Goal: Task Accomplishment & Management: Complete application form

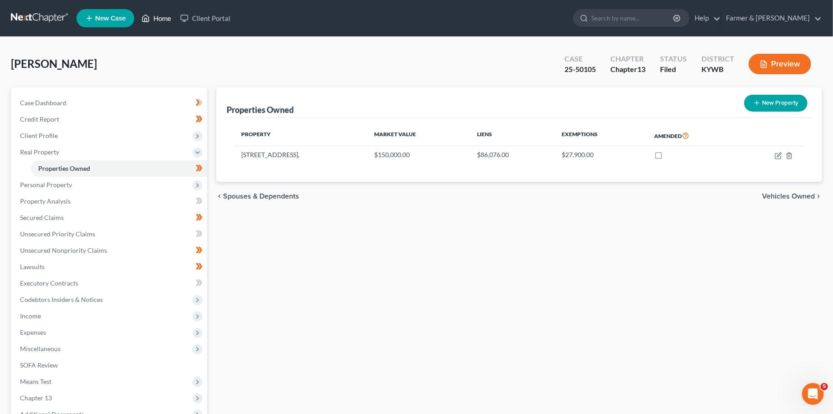
click at [148, 16] on icon at bounding box center [146, 18] width 6 height 7
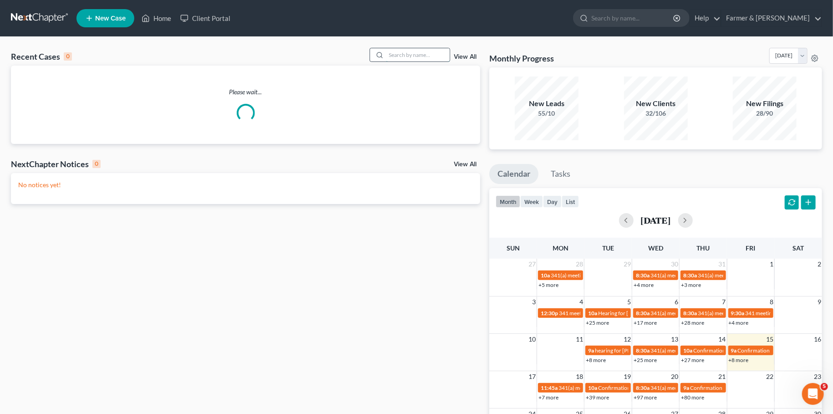
click at [392, 53] on input "search" at bounding box center [418, 54] width 64 height 13
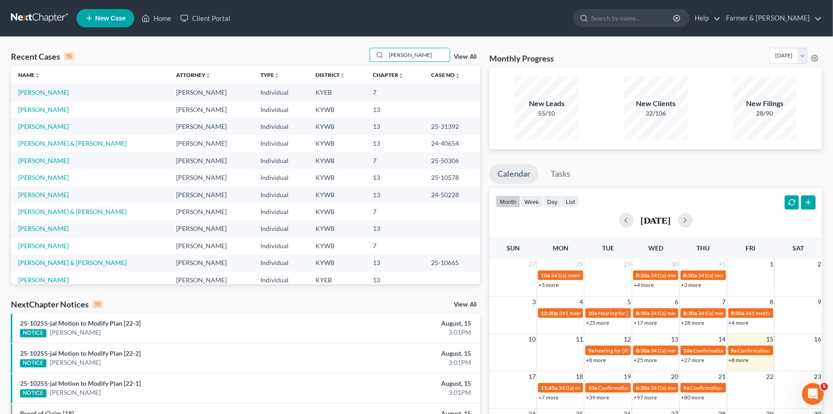
type input "[PERSON_NAME]"
click at [53, 94] on link "[PERSON_NAME]" at bounding box center [43, 92] width 51 height 8
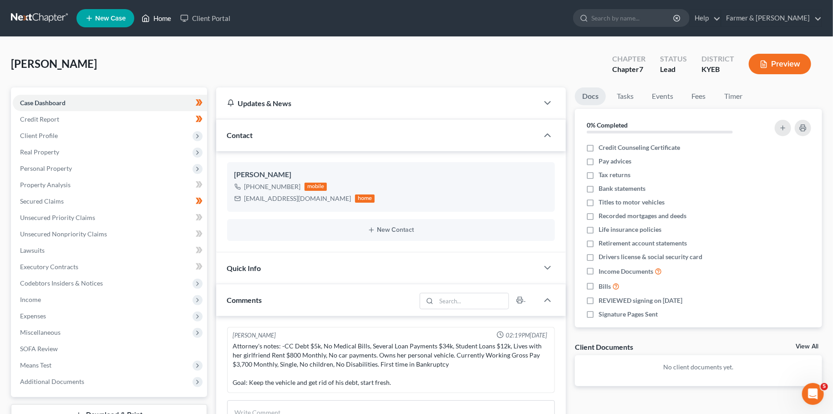
click at [148, 20] on icon at bounding box center [146, 18] width 8 height 11
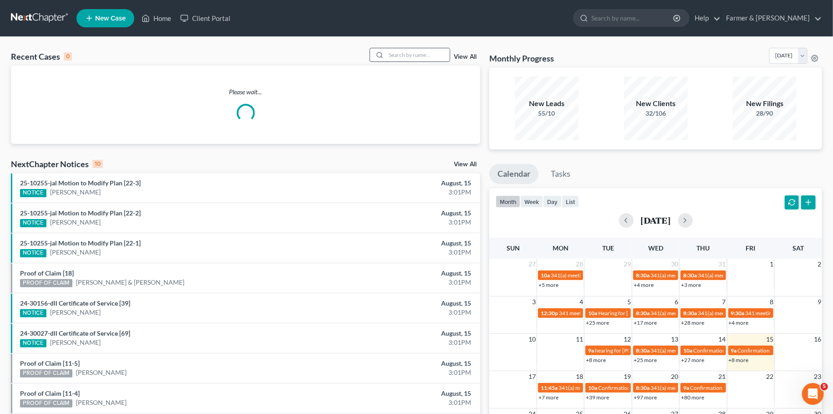
click at [404, 57] on input "search" at bounding box center [418, 54] width 64 height 13
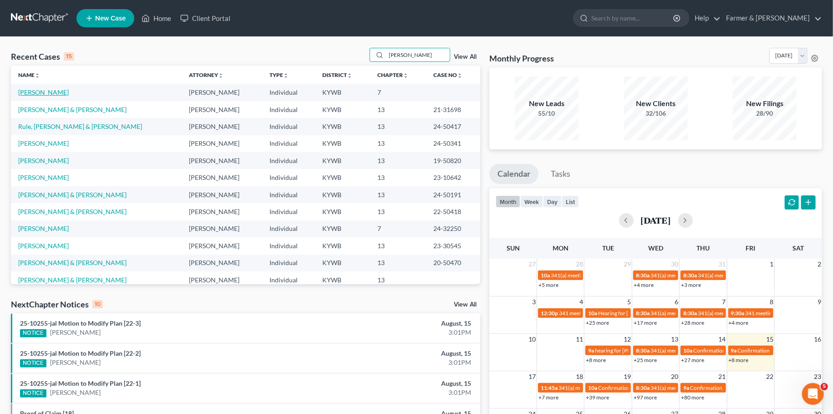
type input "[PERSON_NAME]"
click at [45, 91] on link "[PERSON_NAME]" at bounding box center [43, 92] width 51 height 8
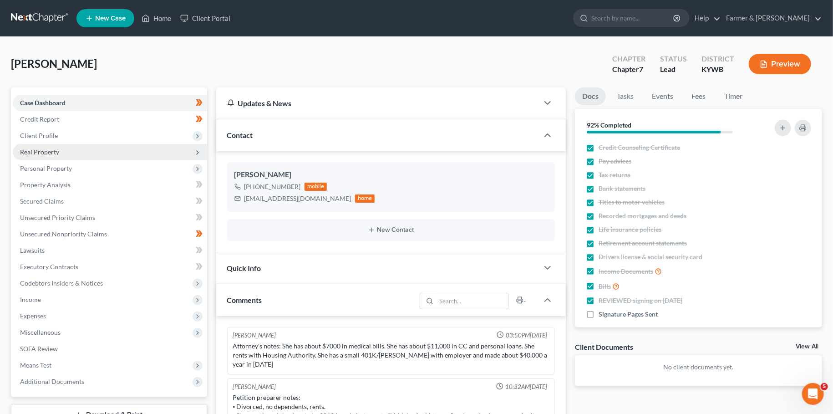
scroll to position [7, 0]
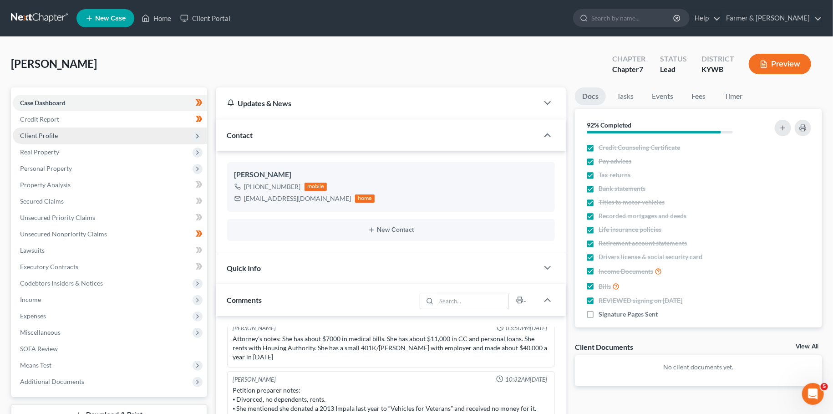
click at [62, 134] on span "Client Profile" at bounding box center [110, 136] width 194 height 16
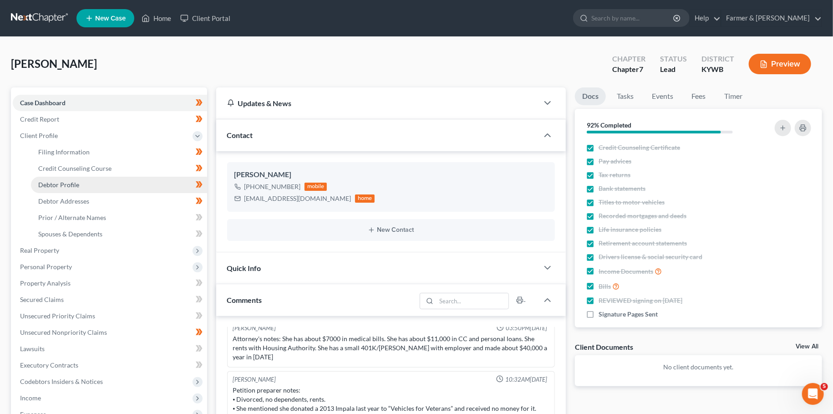
click at [84, 189] on link "Debtor Profile" at bounding box center [119, 185] width 176 height 16
select select "3"
select select "0"
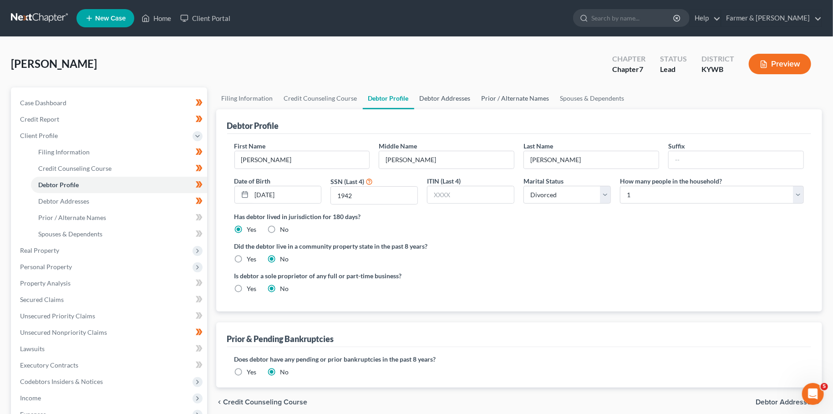
drag, startPoint x: 447, startPoint y: 98, endPoint x: 488, endPoint y: 96, distance: 41.1
click at [448, 98] on link "Debtor Addresses" at bounding box center [445, 98] width 62 height 22
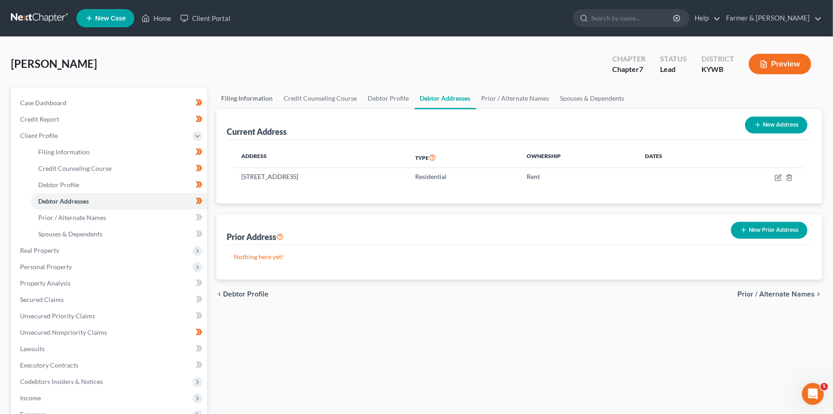
click at [250, 101] on link "Filing Information" at bounding box center [247, 98] width 62 height 22
select select "1"
select select "0"
select select "33"
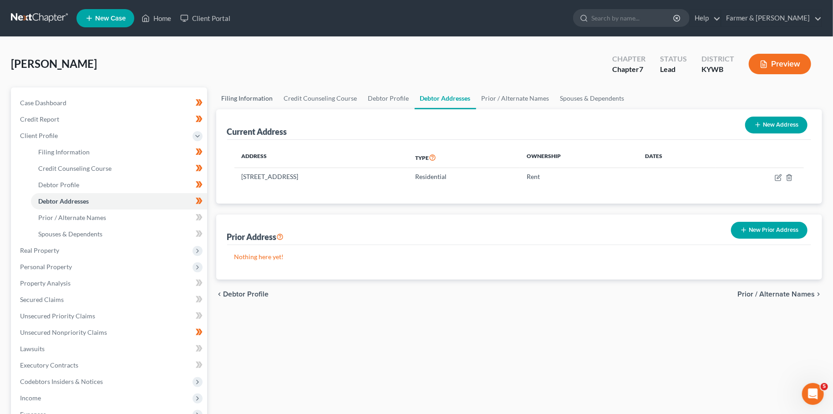
select select "0"
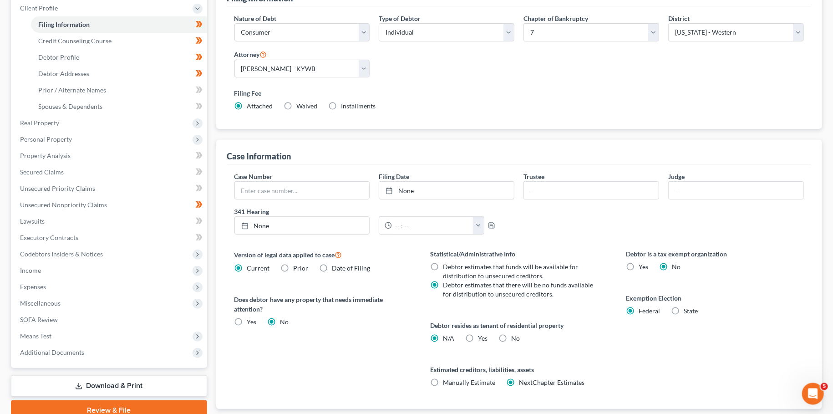
scroll to position [184, 0]
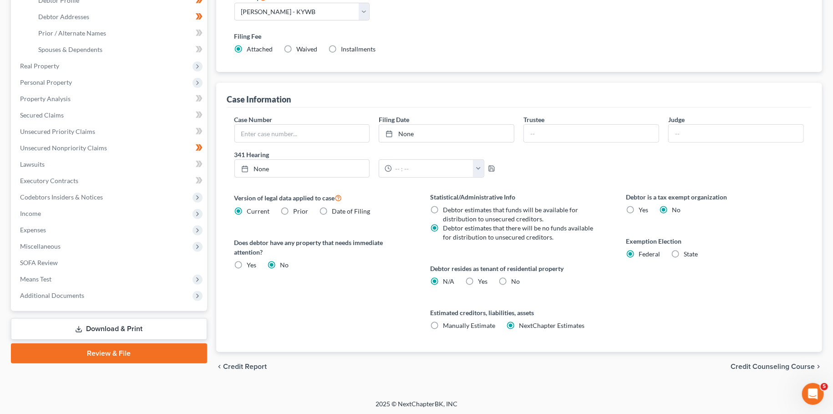
click at [478, 277] on label "Yes Yes" at bounding box center [483, 281] width 10 height 9
click at [482, 277] on input "Yes Yes" at bounding box center [485, 280] width 6 height 6
radio input "true"
radio input "false"
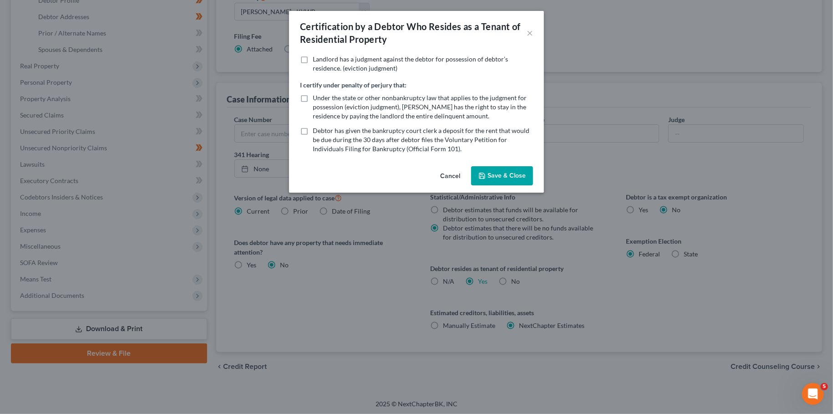
click at [497, 171] on button "Save & Close" at bounding box center [502, 175] width 62 height 19
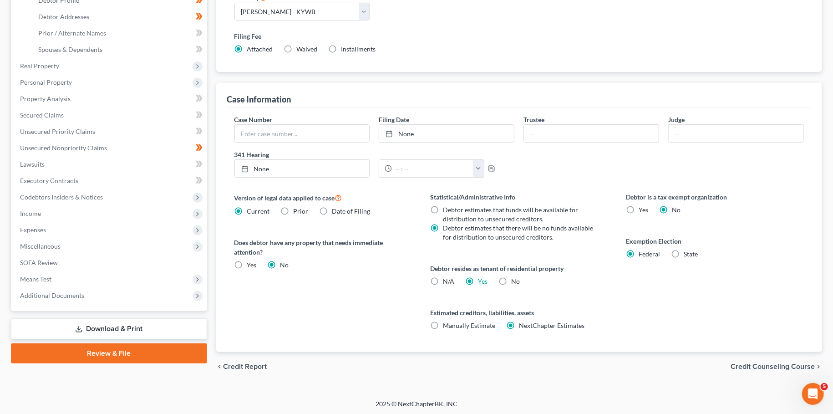
scroll to position [0, 0]
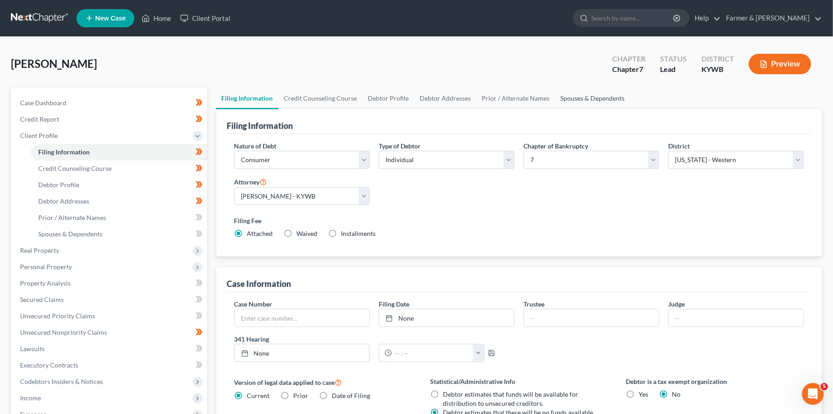
click at [577, 97] on link "Spouses & Dependents" at bounding box center [593, 98] width 75 height 22
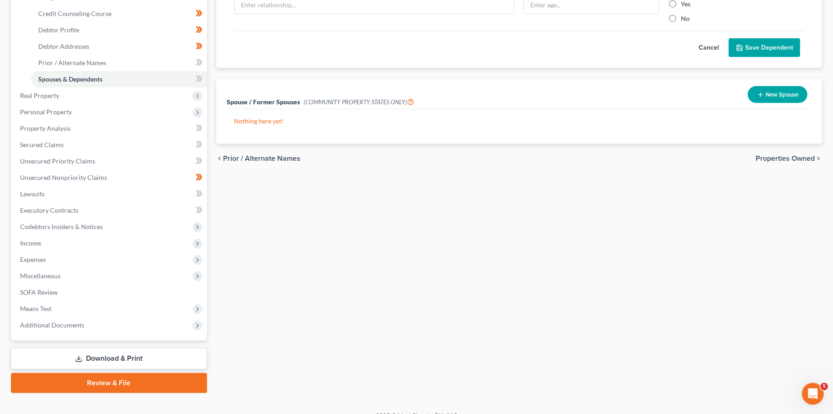
scroll to position [160, 0]
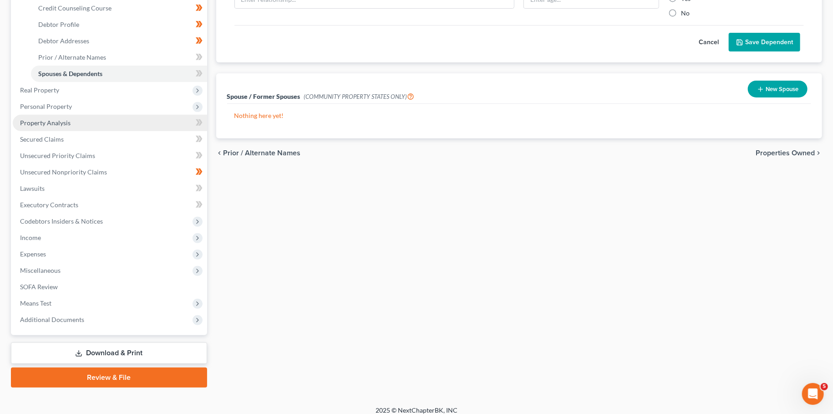
click at [51, 123] on span "Property Analysis" at bounding box center [45, 123] width 51 height 8
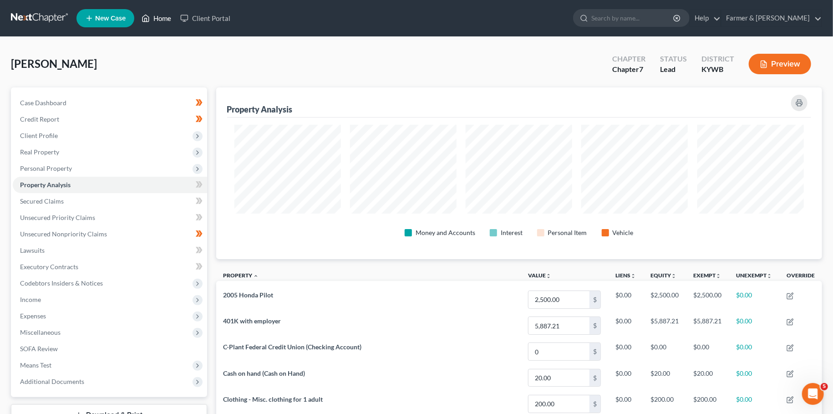
click at [157, 21] on link "Home" at bounding box center [156, 18] width 39 height 16
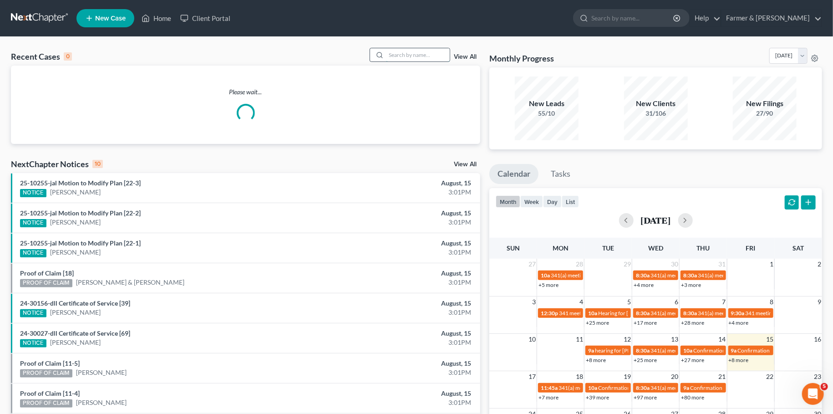
click at [429, 56] on input "search" at bounding box center [418, 54] width 64 height 13
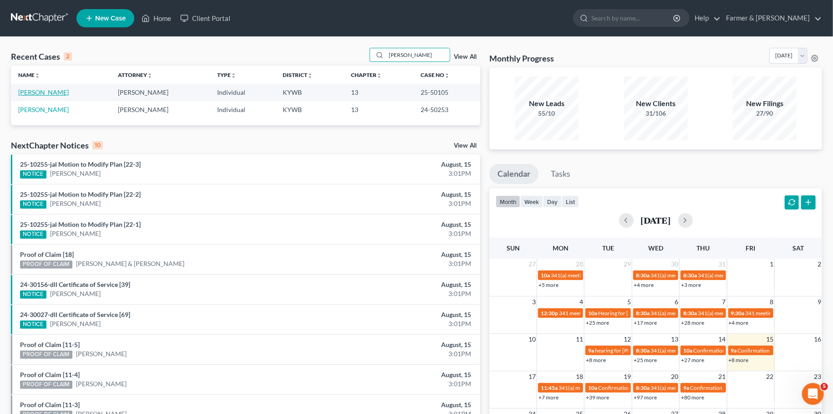
type input "[PERSON_NAME]"
click at [49, 93] on link "[PERSON_NAME]" at bounding box center [43, 92] width 51 height 8
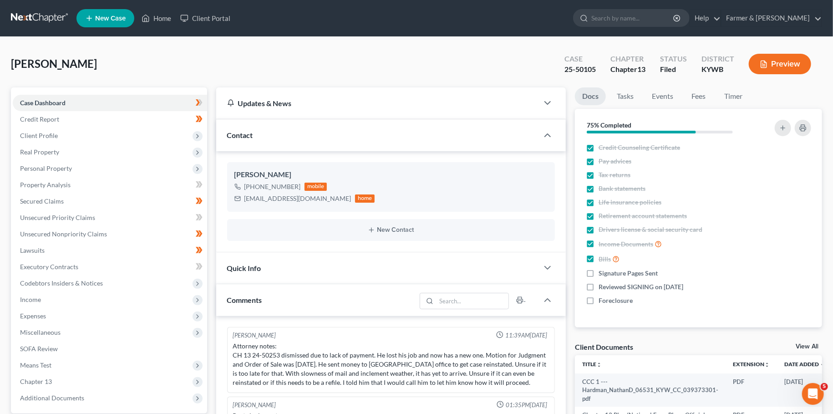
scroll to position [173, 0]
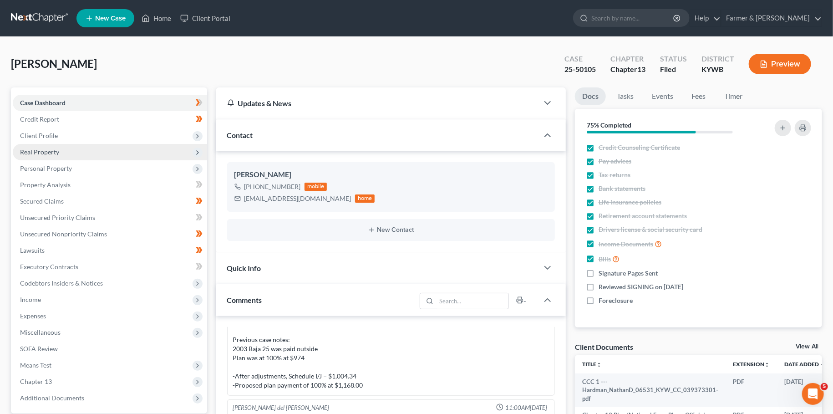
click at [49, 150] on span "Real Property" at bounding box center [39, 152] width 39 height 8
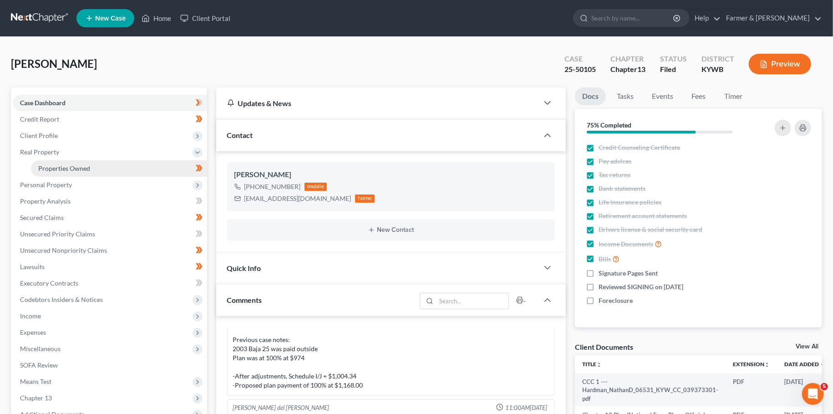
click at [54, 164] on link "Properties Owned" at bounding box center [119, 168] width 176 height 16
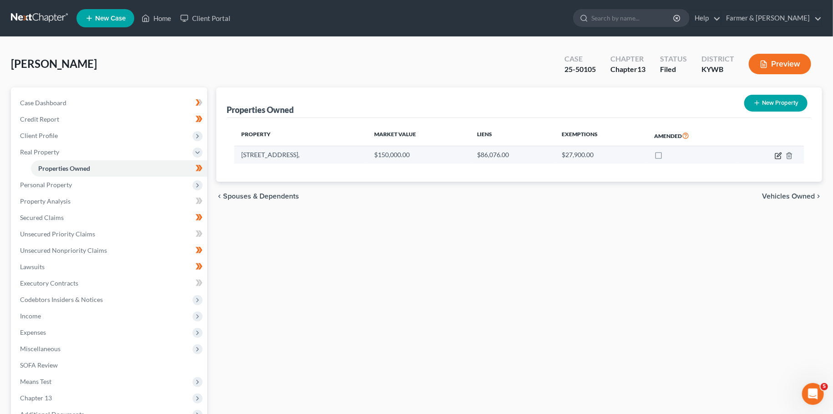
click at [777, 154] on icon "button" at bounding box center [778, 155] width 7 height 7
select select "18"
select select "3"
select select "0"
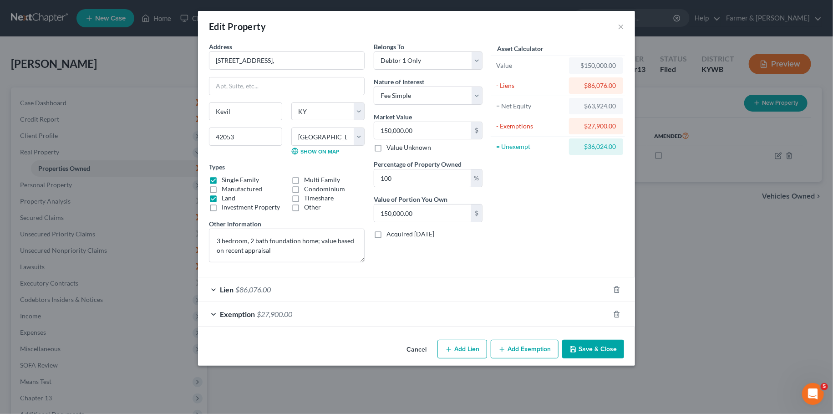
click at [592, 346] on button "Save & Close" at bounding box center [593, 349] width 62 height 19
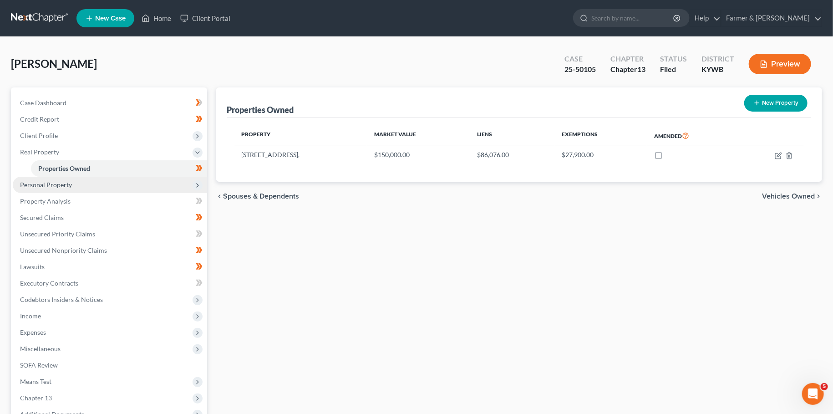
scroll to position [102, 0]
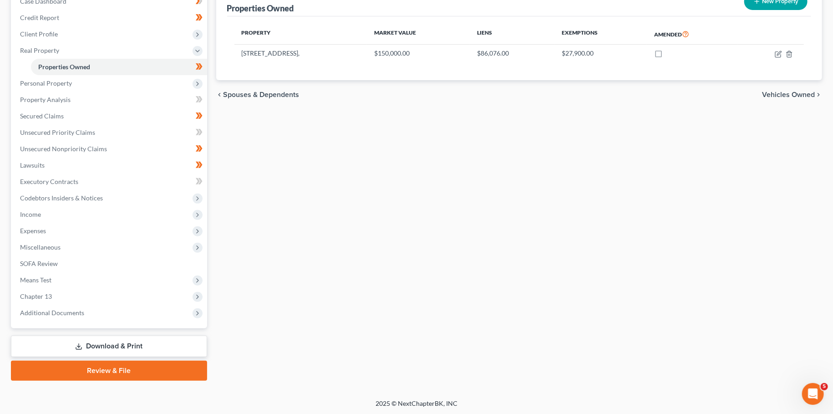
click at [79, 314] on span "Additional Documents" at bounding box center [52, 313] width 64 height 8
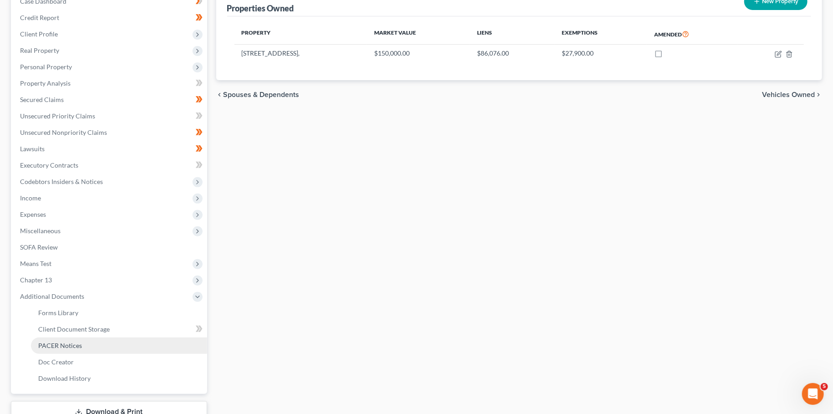
click at [82, 345] on link "PACER Notices" at bounding box center [119, 345] width 176 height 16
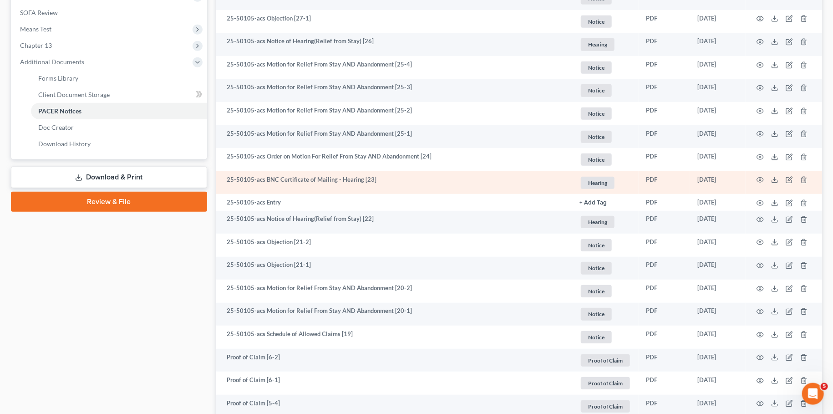
scroll to position [401, 0]
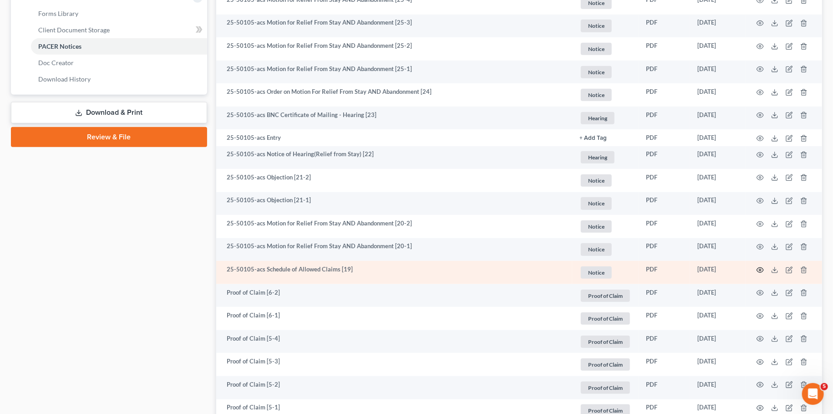
click at [760, 269] on icon "button" at bounding box center [760, 269] width 7 height 7
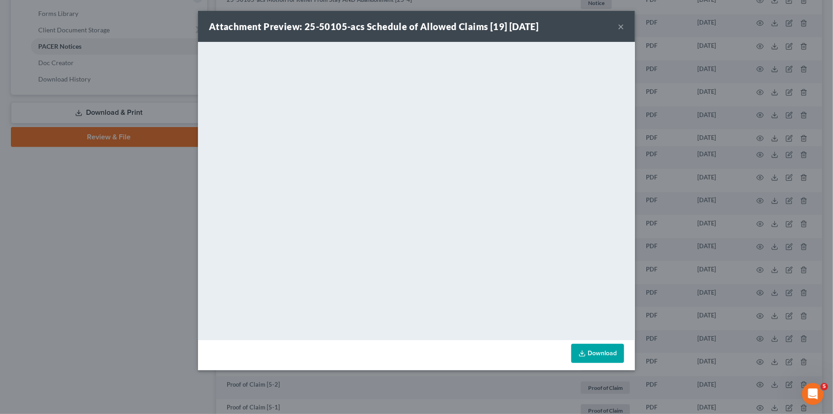
click at [623, 22] on button "×" at bounding box center [621, 26] width 6 height 11
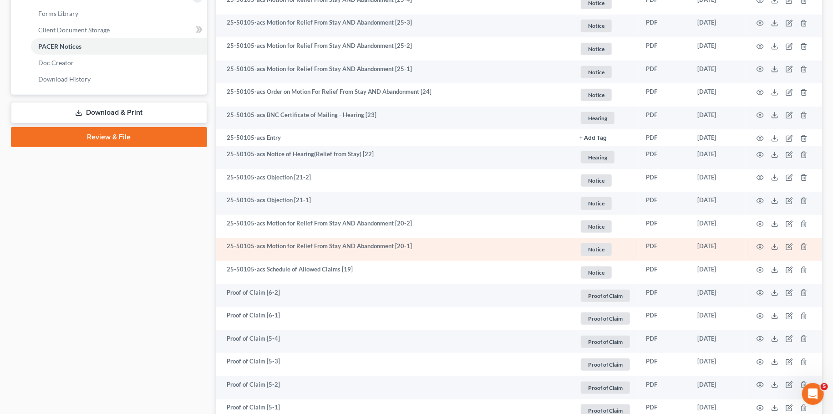
scroll to position [561, 0]
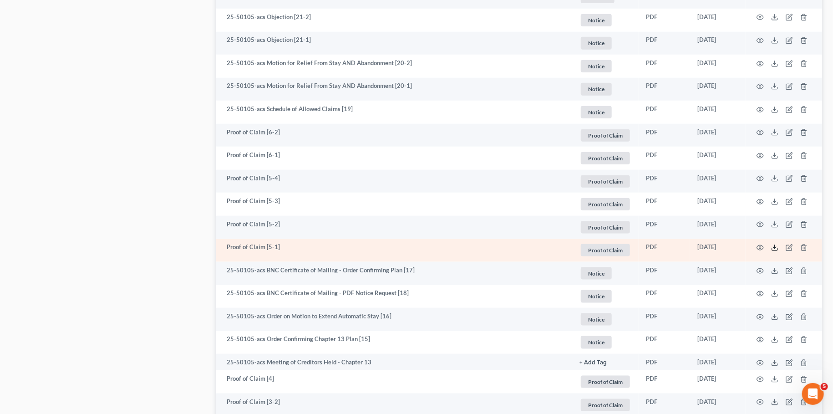
click at [777, 248] on icon at bounding box center [775, 247] width 7 height 7
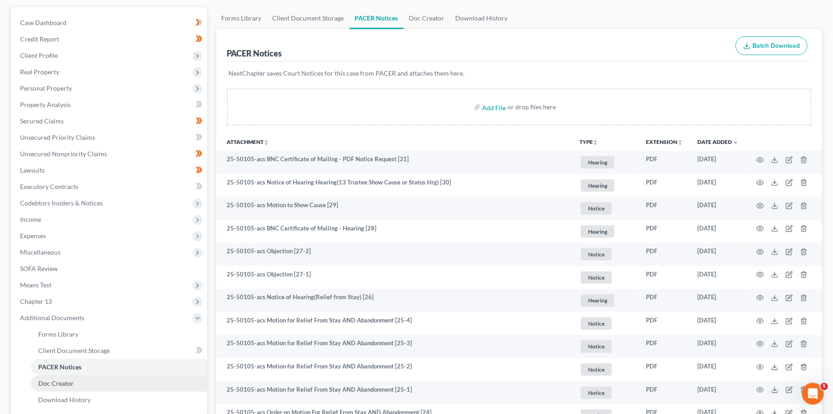
scroll to position [80, 0]
click at [55, 170] on link "Lawsuits" at bounding box center [110, 170] width 194 height 16
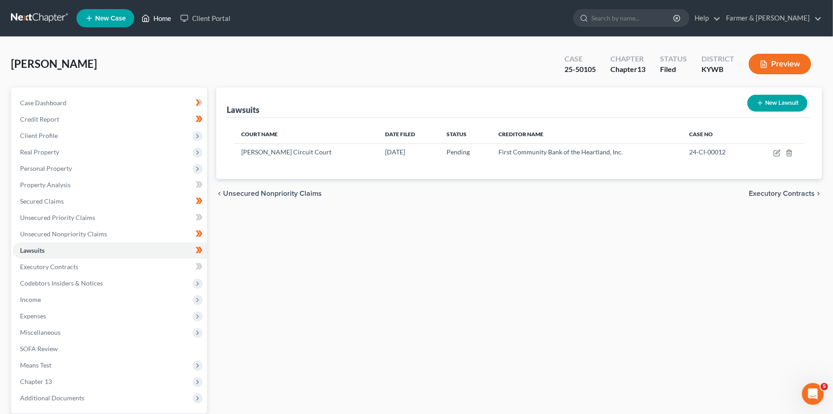
click at [156, 18] on link "Home" at bounding box center [156, 18] width 39 height 16
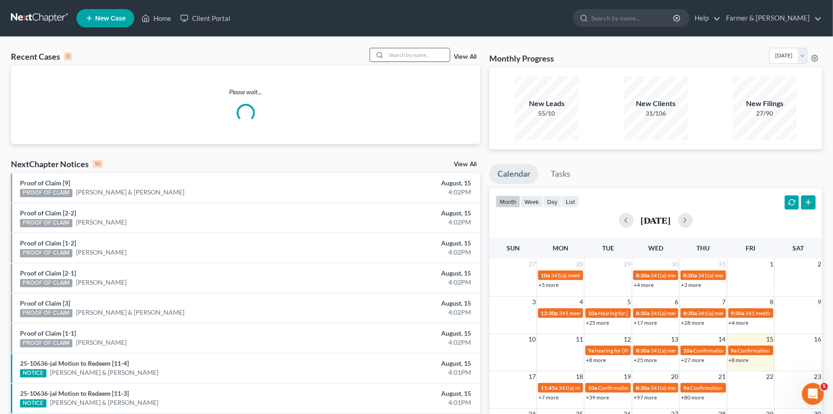
click at [414, 55] on input "search" at bounding box center [418, 54] width 64 height 13
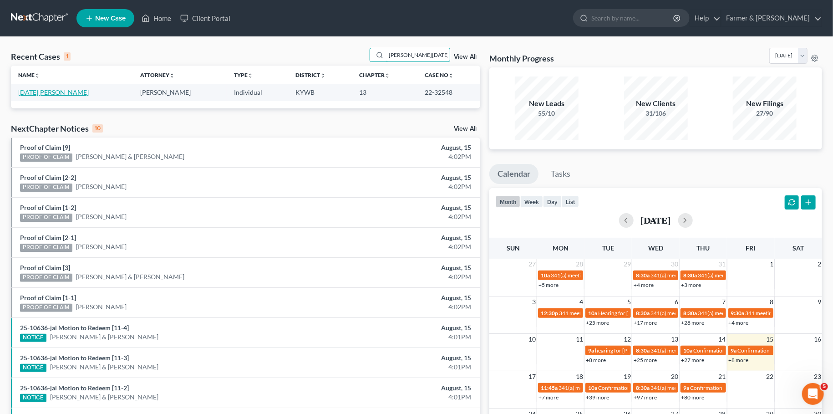
type input "[PERSON_NAME][DATE]"
click at [42, 92] on link "[DATE][PERSON_NAME]" at bounding box center [53, 92] width 71 height 8
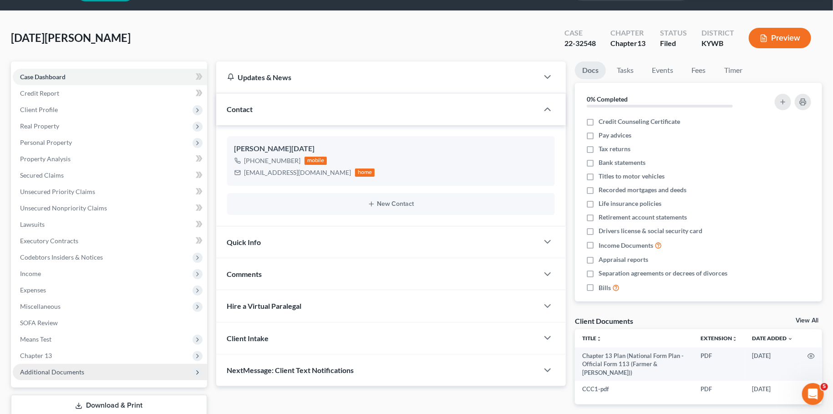
scroll to position [85, 0]
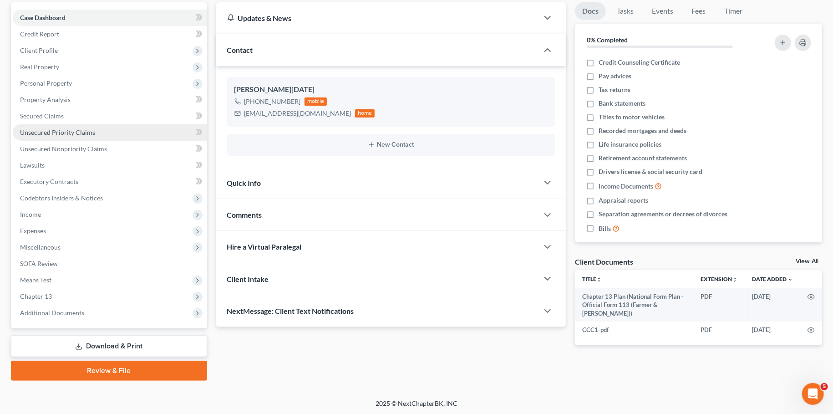
click at [61, 314] on span "Additional Documents" at bounding box center [52, 313] width 64 height 8
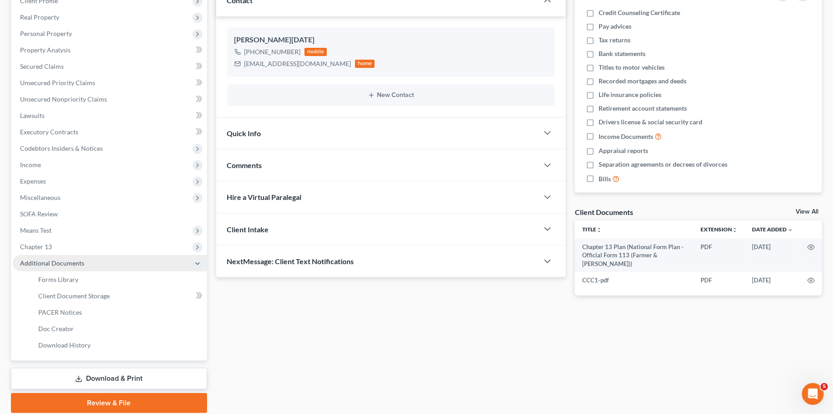
scroll to position [168, 0]
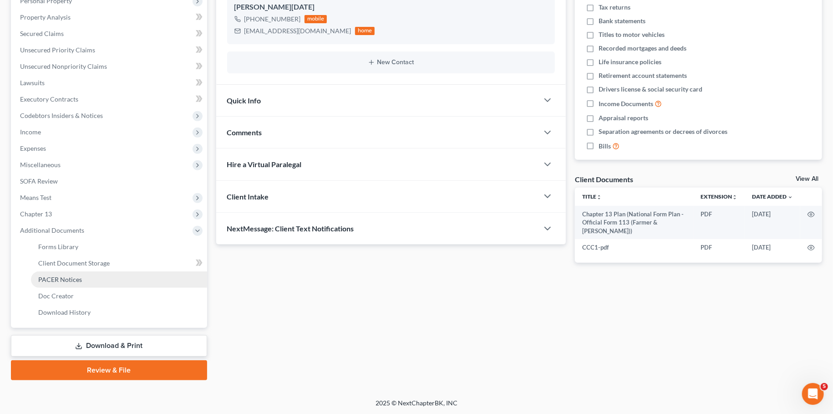
click at [66, 280] on span "PACER Notices" at bounding box center [60, 280] width 44 height 8
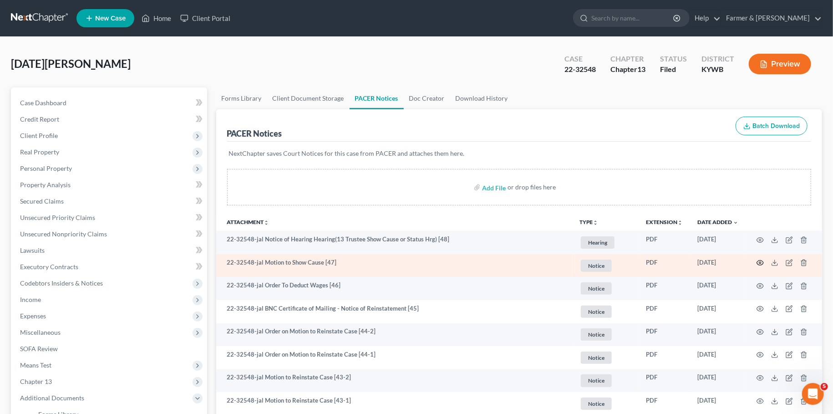
click at [762, 262] on circle "button" at bounding box center [761, 263] width 2 height 2
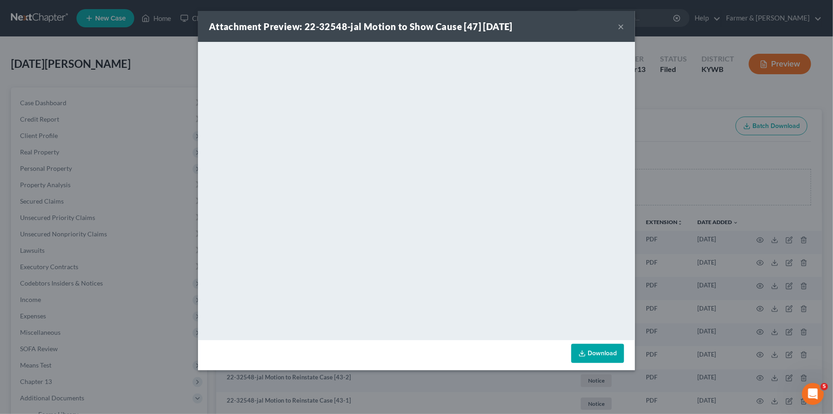
click at [618, 25] on button "×" at bounding box center [621, 26] width 6 height 11
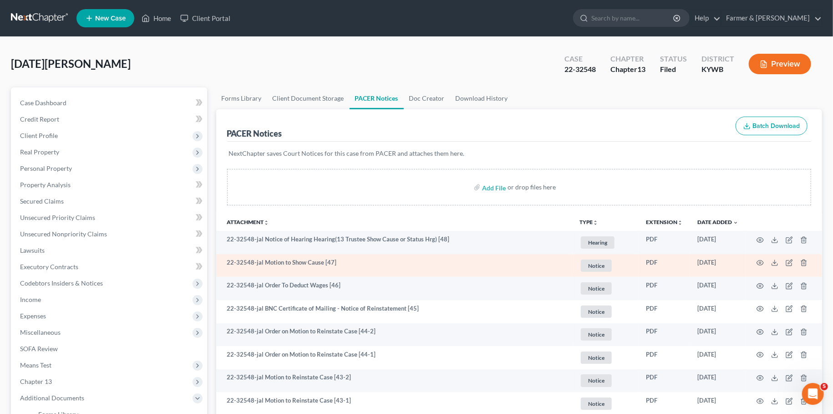
click at [765, 261] on td at bounding box center [784, 265] width 77 height 23
click at [762, 261] on icon "button" at bounding box center [760, 262] width 7 height 7
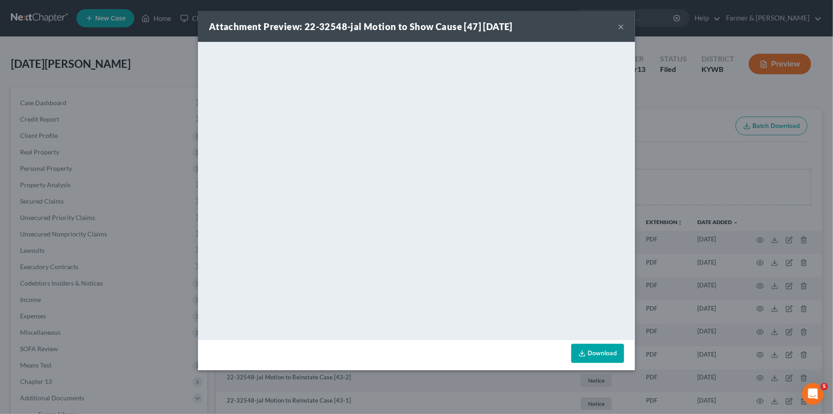
click at [613, 359] on link "Download" at bounding box center [598, 353] width 53 height 19
click at [620, 27] on button "×" at bounding box center [621, 26] width 6 height 11
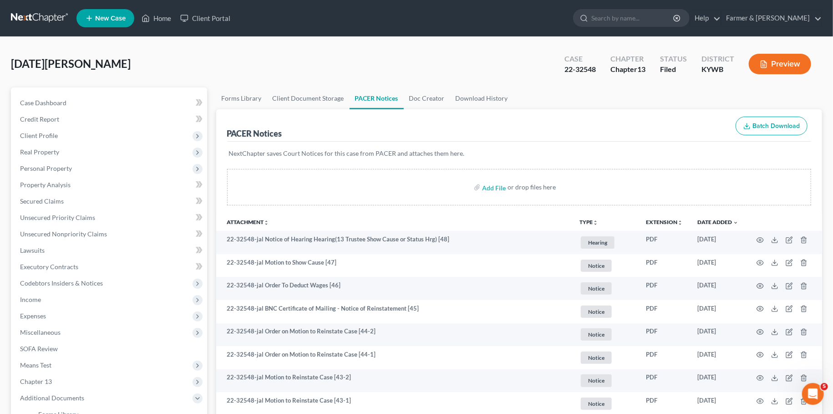
scroll to position [80, 0]
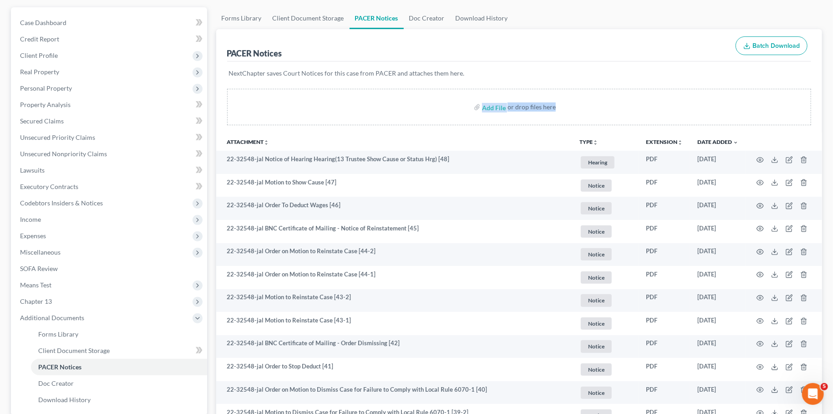
drag, startPoint x: 659, startPoint y: 81, endPoint x: 661, endPoint y: 97, distance: 16.9
click at [662, 58] on div "PACER Notices Batch Download" at bounding box center [519, 45] width 585 height 33
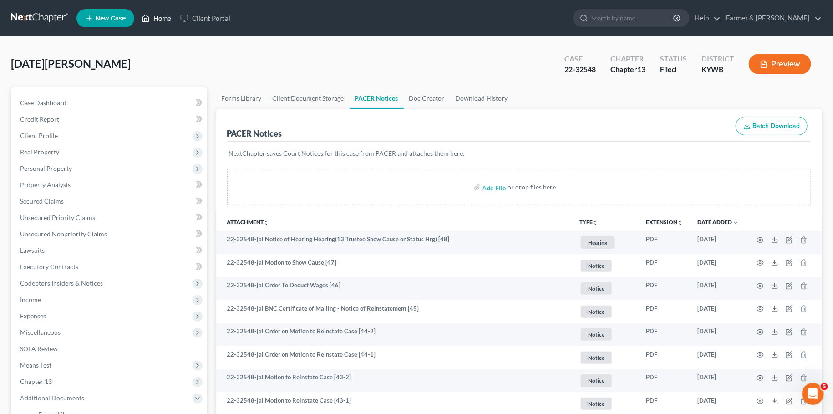
click at [152, 17] on link "Home" at bounding box center [156, 18] width 39 height 16
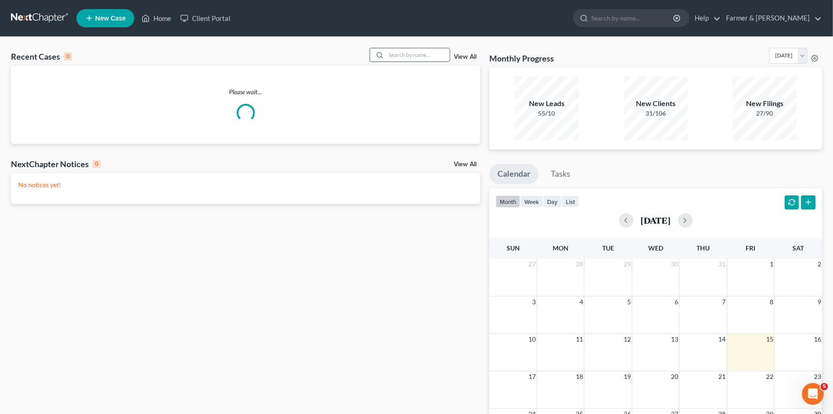
click at [401, 57] on input "search" at bounding box center [418, 54] width 64 height 13
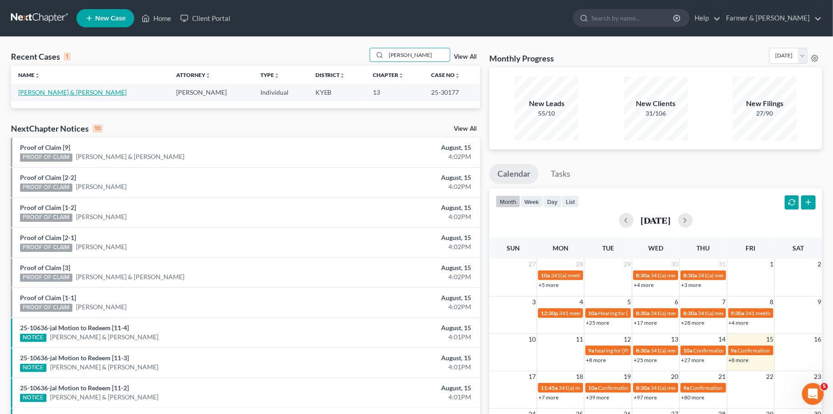
type input "[PERSON_NAME]"
click at [71, 93] on link "[PERSON_NAME] & [PERSON_NAME]" at bounding box center [72, 92] width 108 height 8
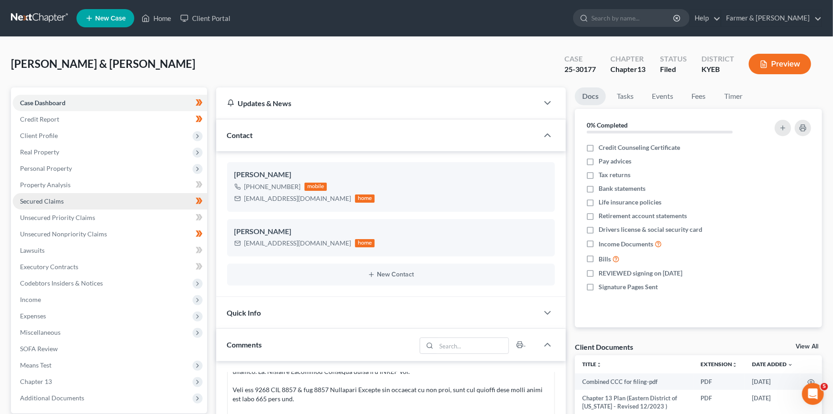
scroll to position [160, 0]
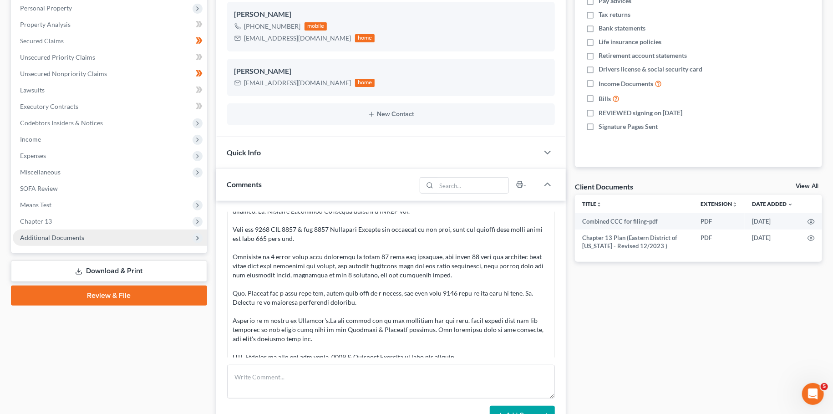
click at [41, 234] on span "Additional Documents" at bounding box center [52, 238] width 64 height 8
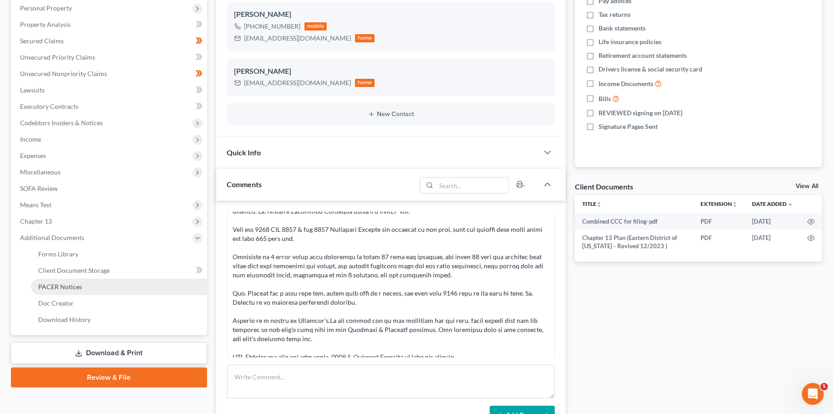
click at [37, 284] on link "PACER Notices" at bounding box center [119, 287] width 176 height 16
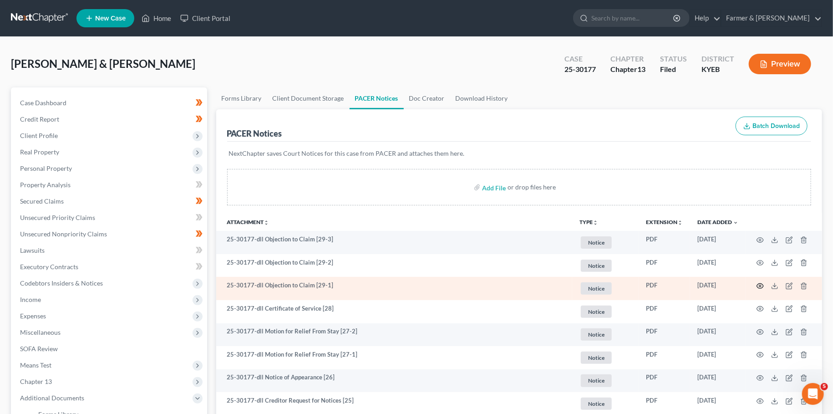
click at [758, 284] on icon "button" at bounding box center [760, 285] width 7 height 7
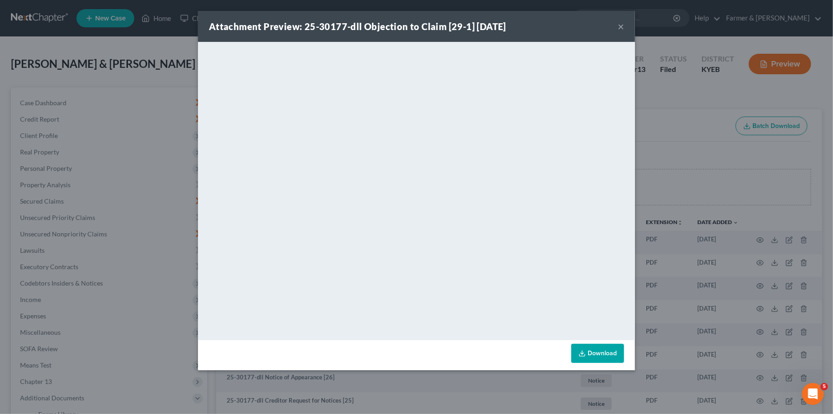
click at [622, 25] on button "×" at bounding box center [621, 26] width 6 height 11
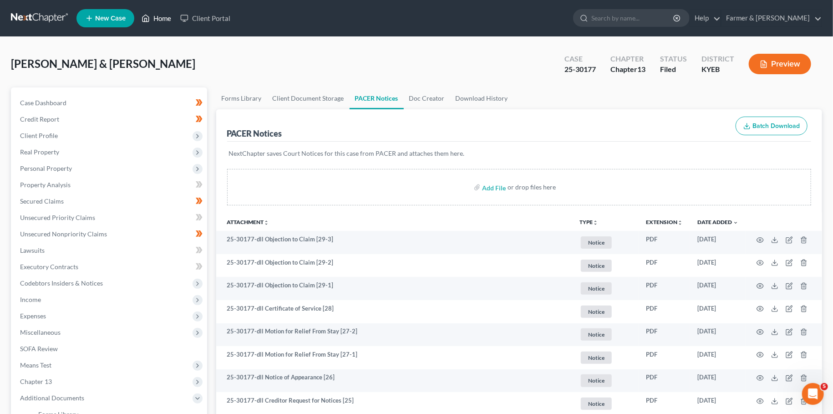
click at [162, 20] on link "Home" at bounding box center [156, 18] width 39 height 16
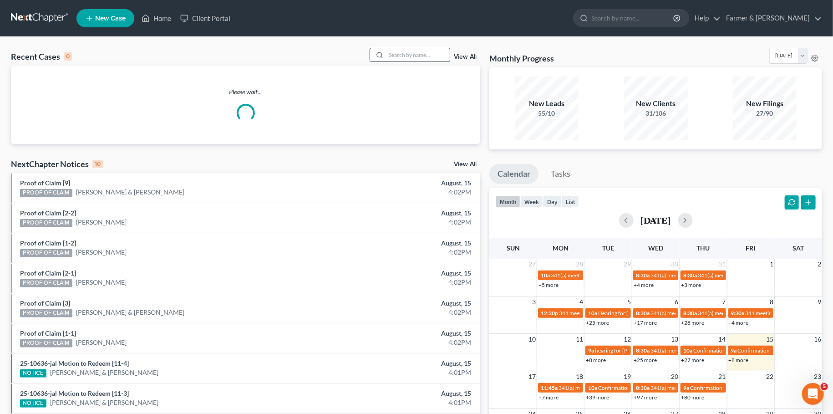
click at [429, 60] on input "search" at bounding box center [418, 54] width 64 height 13
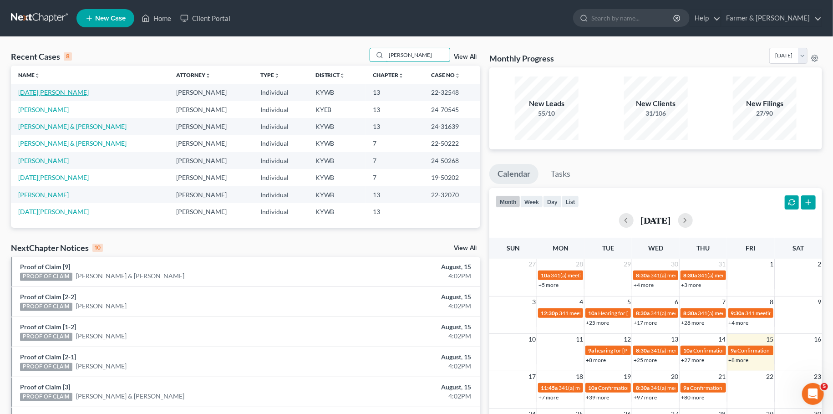
type input "[PERSON_NAME]"
click at [30, 92] on link "[DATE][PERSON_NAME]" at bounding box center [53, 92] width 71 height 8
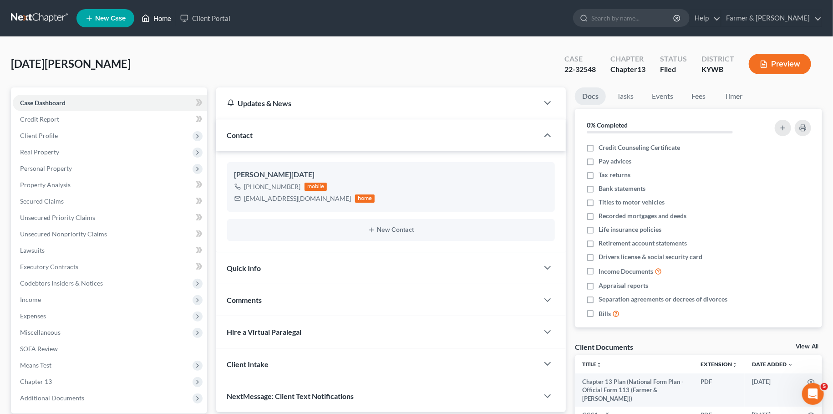
click at [170, 15] on link "Home" at bounding box center [156, 18] width 39 height 16
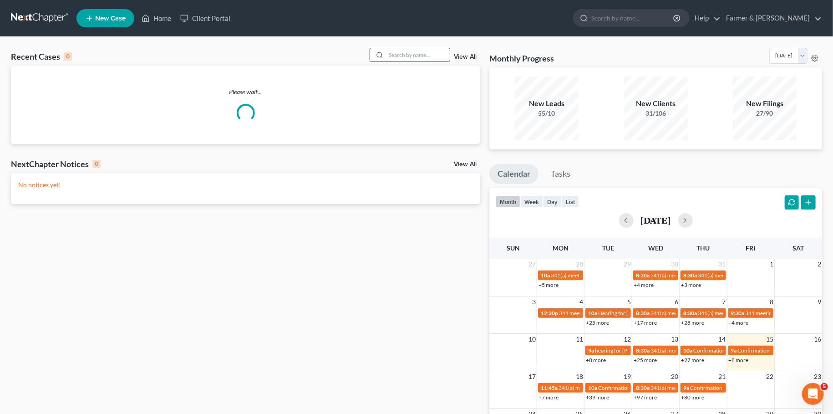
click at [404, 55] on input "search" at bounding box center [418, 54] width 64 height 13
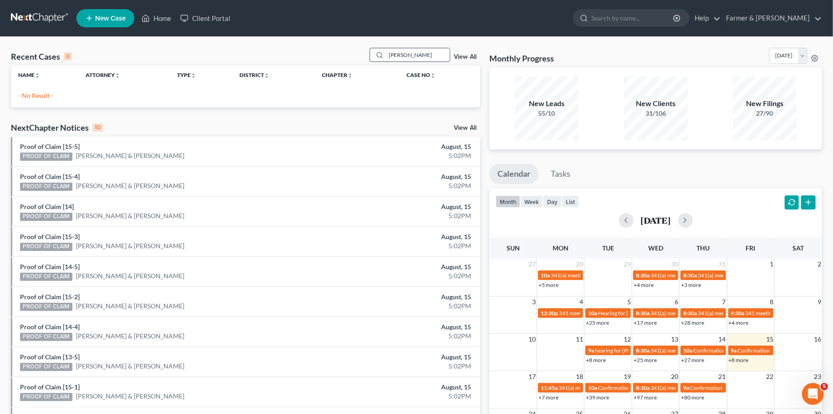
drag, startPoint x: 428, startPoint y: 55, endPoint x: 216, endPoint y: 58, distance: 211.4
click at [386, 58] on input "[PERSON_NAME]" at bounding box center [418, 54] width 64 height 13
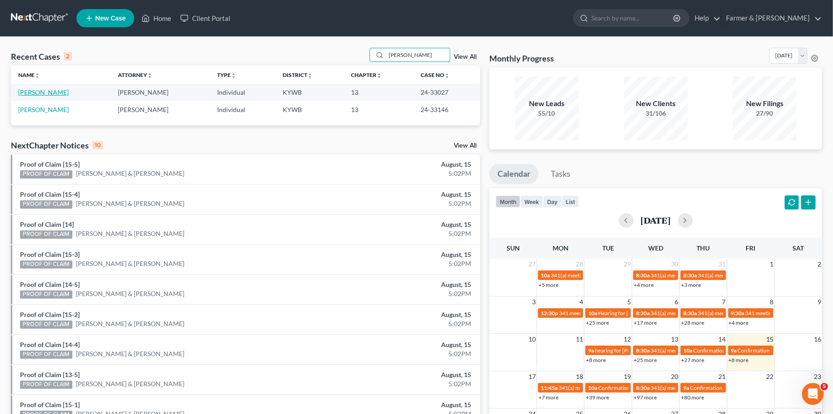
type input "[PERSON_NAME]"
click at [33, 94] on link "[PERSON_NAME]" at bounding box center [43, 92] width 51 height 8
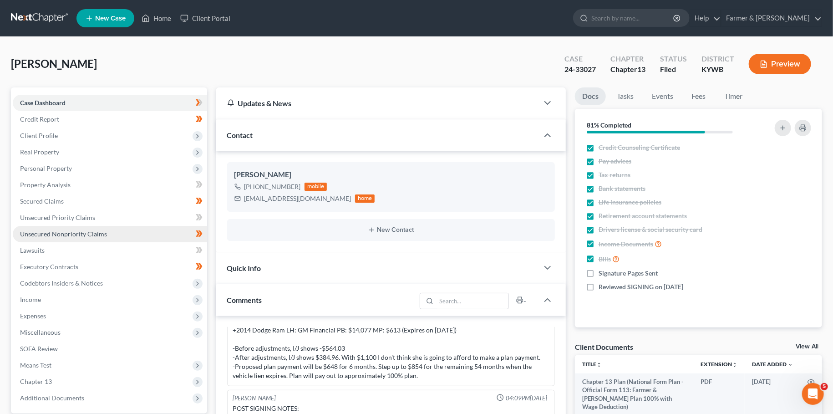
scroll to position [160, 0]
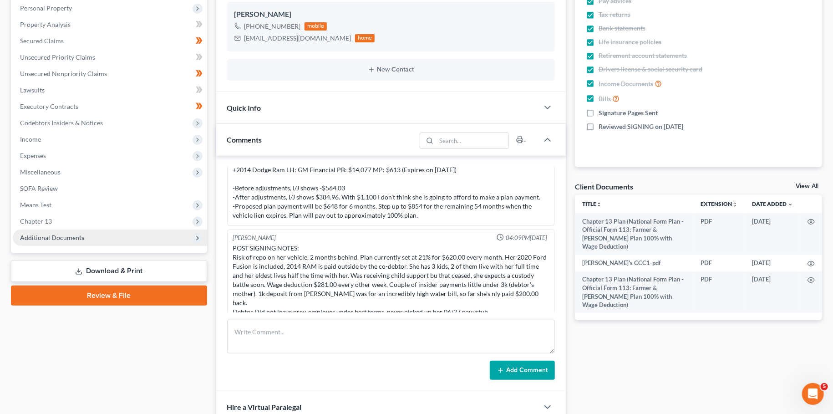
click at [64, 239] on span "Additional Documents" at bounding box center [52, 238] width 64 height 8
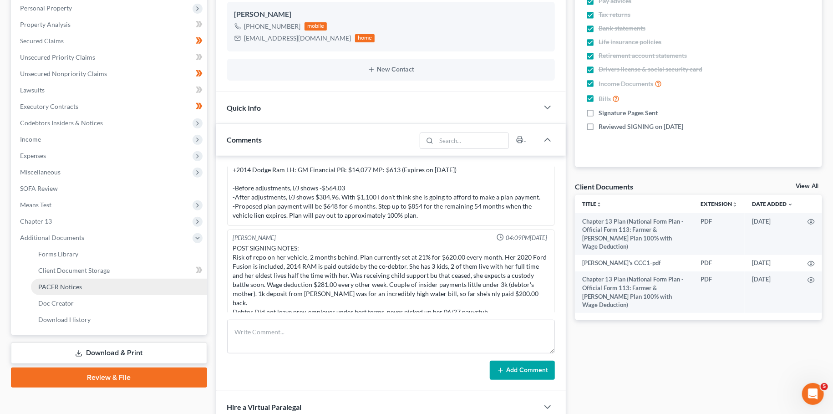
click at [60, 286] on span "PACER Notices" at bounding box center [60, 287] width 44 height 8
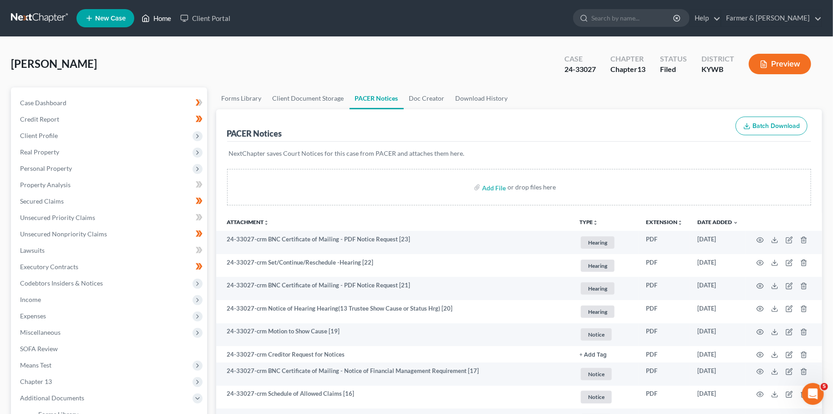
click at [150, 15] on icon at bounding box center [146, 18] width 8 height 11
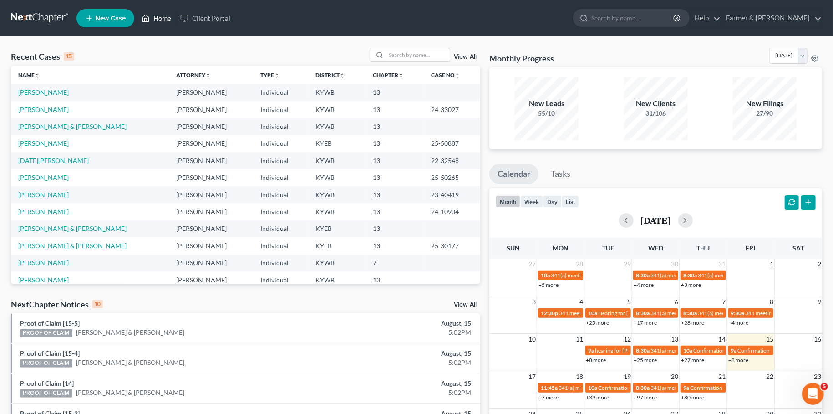
scroll to position [112, 0]
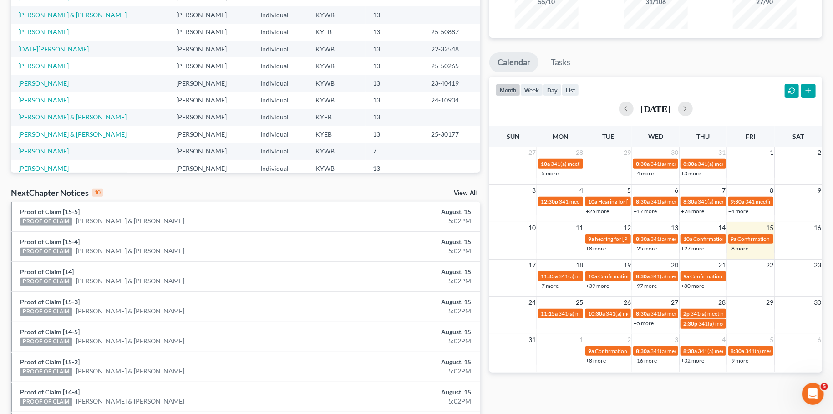
click at [551, 285] on link "+7 more" at bounding box center [549, 285] width 20 height 7
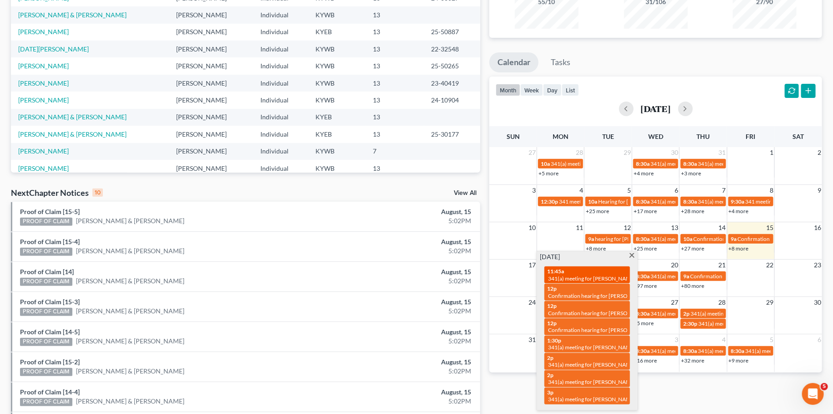
click at [557, 275] on span "341(a) meeting for [PERSON_NAME]" at bounding box center [592, 278] width 88 height 7
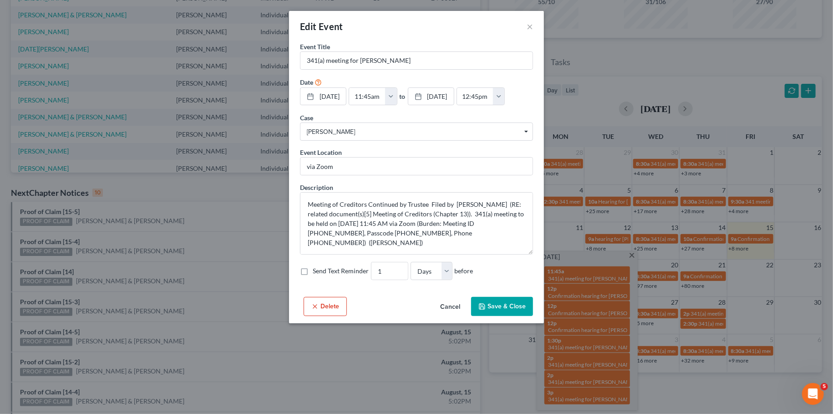
click at [448, 307] on button "Cancel" at bounding box center [450, 307] width 35 height 18
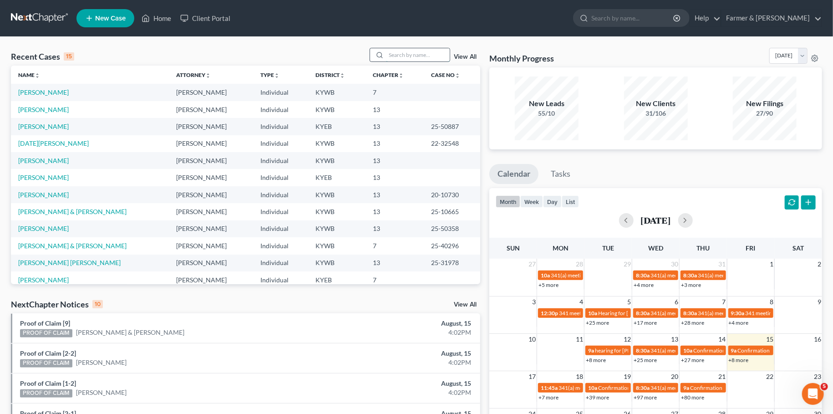
click at [396, 57] on input "search" at bounding box center [418, 54] width 64 height 13
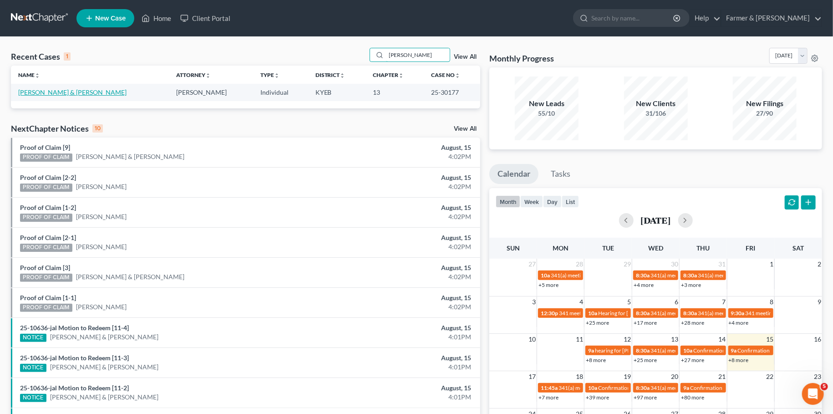
type input "[PERSON_NAME]"
click at [73, 95] on link "[PERSON_NAME] & [PERSON_NAME]" at bounding box center [72, 92] width 108 height 8
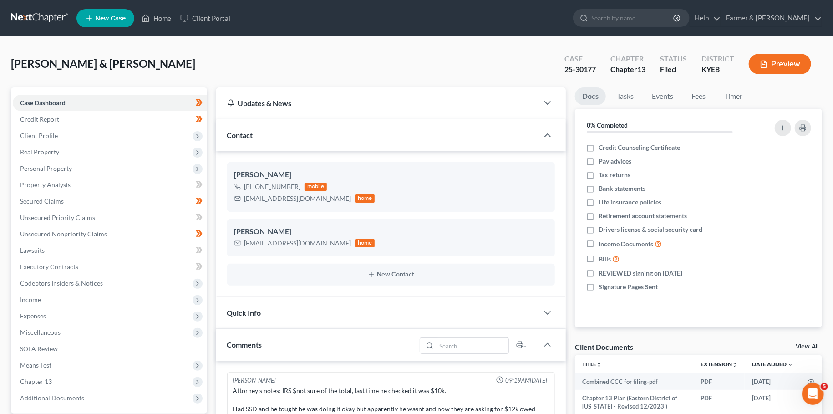
scroll to position [419, 0]
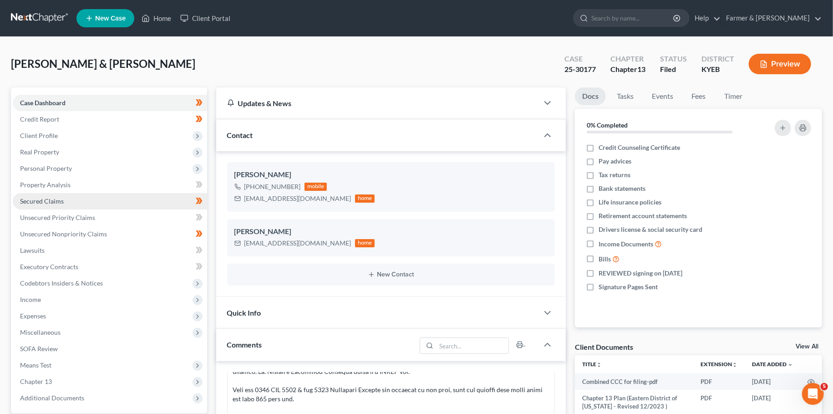
click at [73, 197] on link "Secured Claims" at bounding box center [110, 201] width 194 height 16
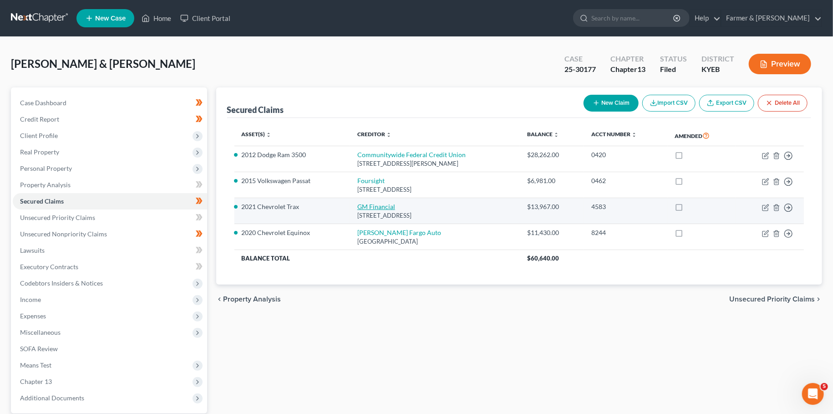
click at [372, 205] on link "GM Financial" at bounding box center [377, 207] width 38 height 8
select select "45"
select select "4"
select select "1"
select select "0"
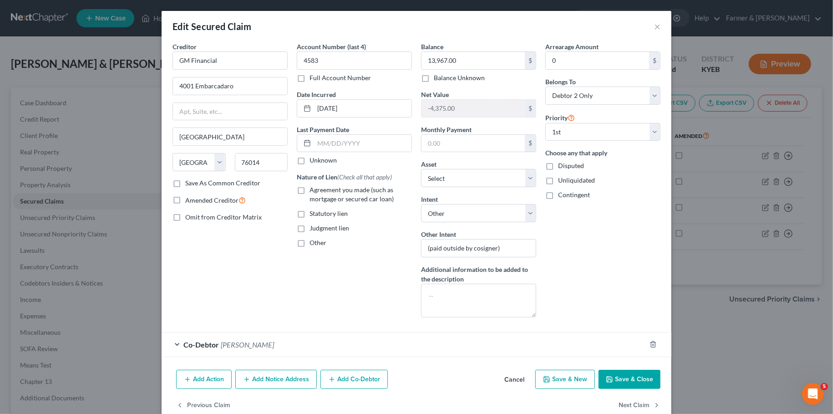
click at [624, 381] on button "Save & Close" at bounding box center [630, 379] width 62 height 19
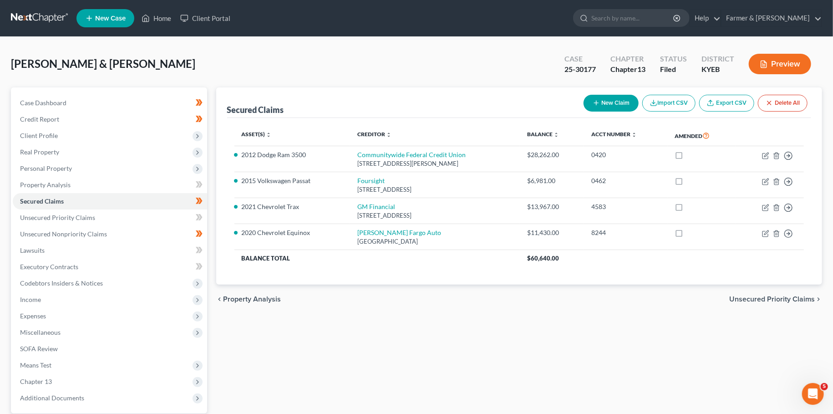
click at [514, 54] on div "Troxell, Justin & Britney Upgraded Case 25-30177 Chapter Chapter 13 Status File…" at bounding box center [417, 68] width 812 height 40
